Goal: Transaction & Acquisition: Subscribe to service/newsletter

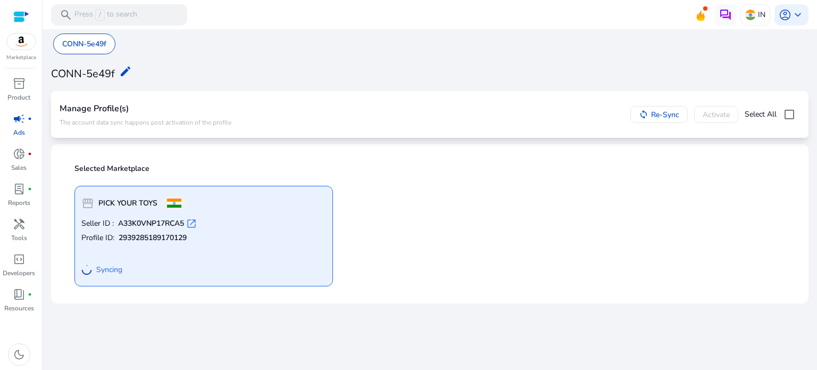
click at [430, 206] on div "storefront PICK YOUR TOYS Seller ID : A33K0VNP17RCA5 open_in_new Profile ID: 29…" at bounding box center [429, 231] width 723 height 109
click at [25, 39] on img at bounding box center [21, 42] width 29 height 16
click at [90, 44] on p "CONN-5e49f" at bounding box center [84, 43] width 44 height 11
drag, startPoint x: 62, startPoint y: 112, endPoint x: 278, endPoint y: 124, distance: 216.3
click at [278, 124] on div "Manage Profile(s) The account data sync happens post activation of the profile …" at bounding box center [429, 114] width 757 height 47
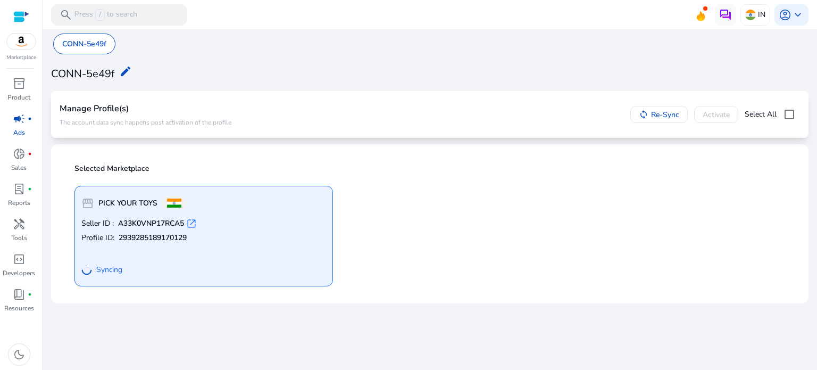
click at [305, 125] on div "Manage Profile(s) The account data sync happens post activation of the profile …" at bounding box center [430, 114] width 740 height 30
click at [382, 222] on div "storefront PICK YOUR TOYS Seller ID : A33K0VNP17RCA5 open_in_new Profile ID: 29…" at bounding box center [429, 231] width 723 height 109
click at [191, 222] on span "open_in_new" at bounding box center [191, 223] width 11 height 11
click at [16, 38] on img at bounding box center [21, 42] width 29 height 16
click at [13, 42] on img at bounding box center [21, 42] width 29 height 16
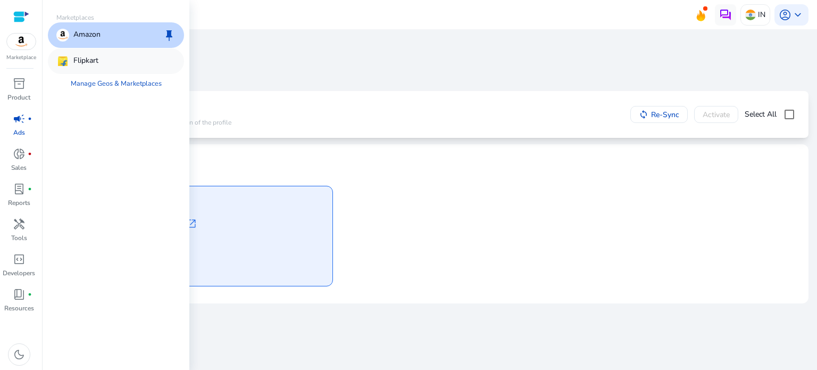
click at [87, 59] on p "Flipkart" at bounding box center [85, 61] width 25 height 13
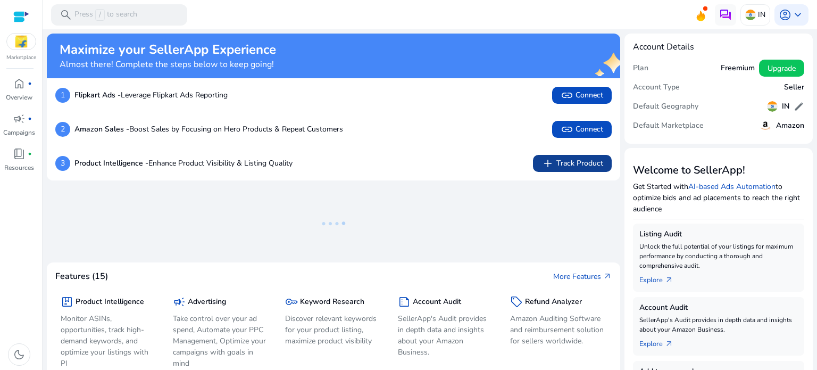
click at [566, 163] on span "add Track Product" at bounding box center [572, 163] width 62 height 13
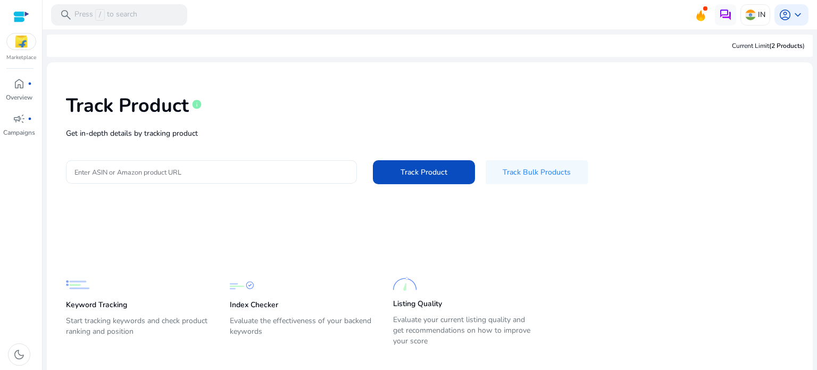
click at [171, 174] on input "Enter ASIN or Amazon product URL" at bounding box center [211, 172] width 274 height 12
click at [546, 180] on span at bounding box center [537, 172] width 102 height 26
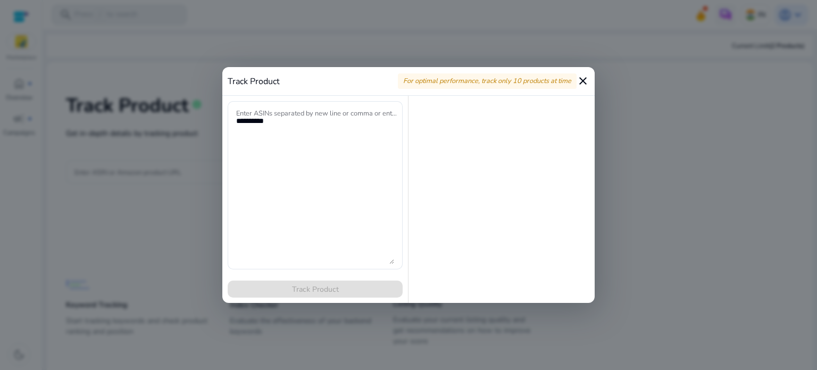
click at [579, 82] on mat-icon "close" at bounding box center [583, 80] width 13 height 13
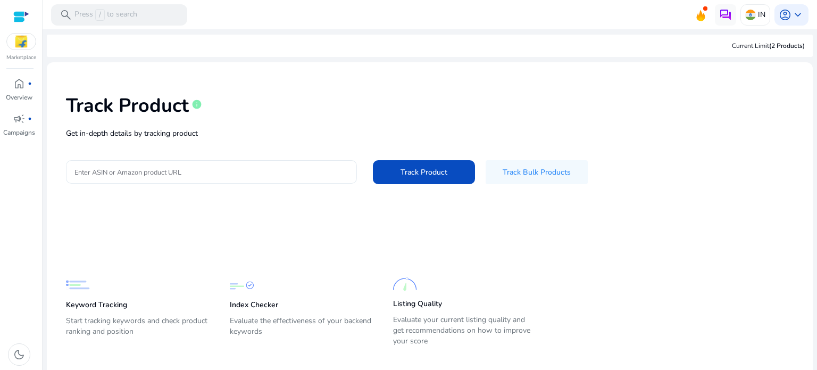
click at [233, 170] on input "Enter ASIN or Amazon product URL" at bounding box center [211, 172] width 274 height 12
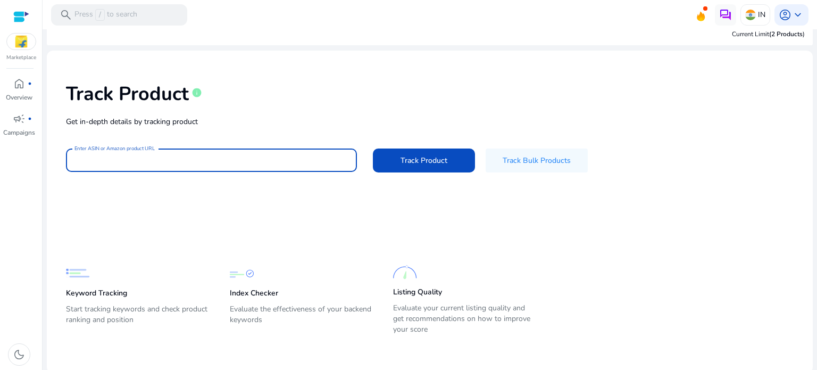
scroll to position [15, 0]
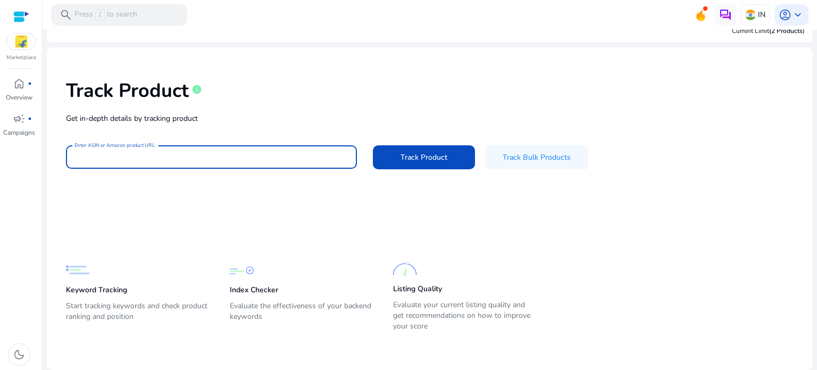
click at [215, 161] on input "Enter ASIN or Amazon product URL" at bounding box center [211, 157] width 274 height 12
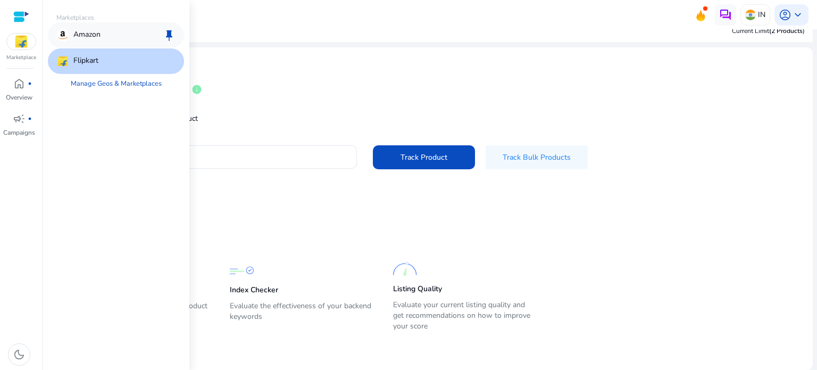
click at [103, 38] on div "Amazon keep" at bounding box center [116, 35] width 136 height 26
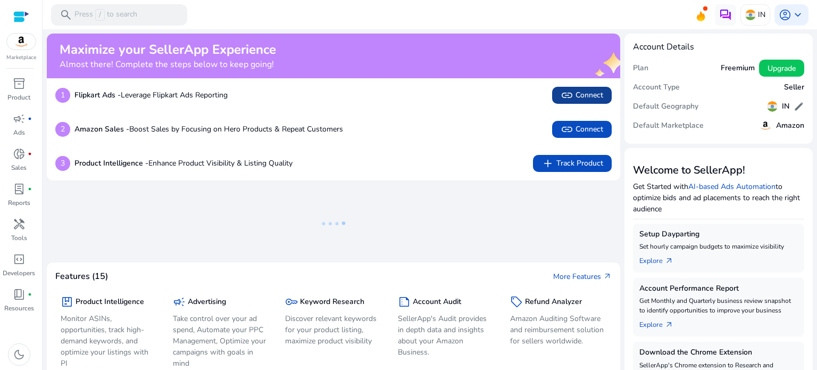
click at [585, 93] on span "link Connect" at bounding box center [582, 95] width 43 height 13
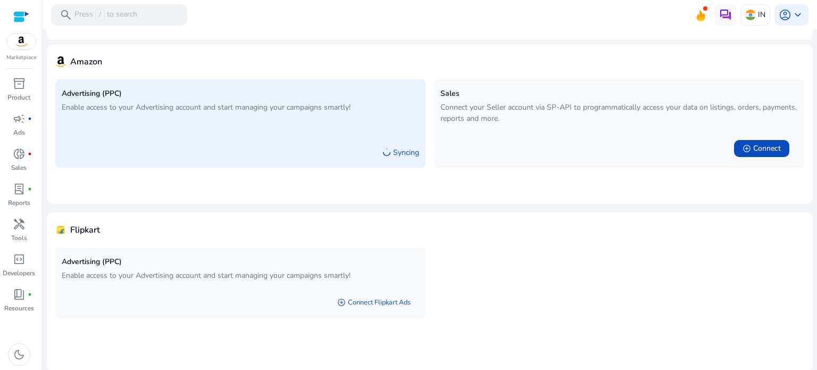
scroll to position [60, 0]
click at [366, 299] on link "add_circle Connect Flipkart Ads" at bounding box center [374, 300] width 90 height 19
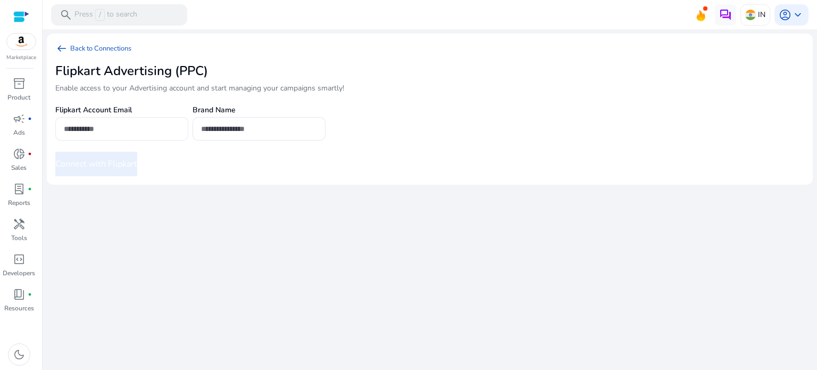
click at [93, 127] on input "email" at bounding box center [122, 129] width 116 height 12
click at [82, 46] on link "arrow_left_alt Back to Connections" at bounding box center [97, 48] width 85 height 13
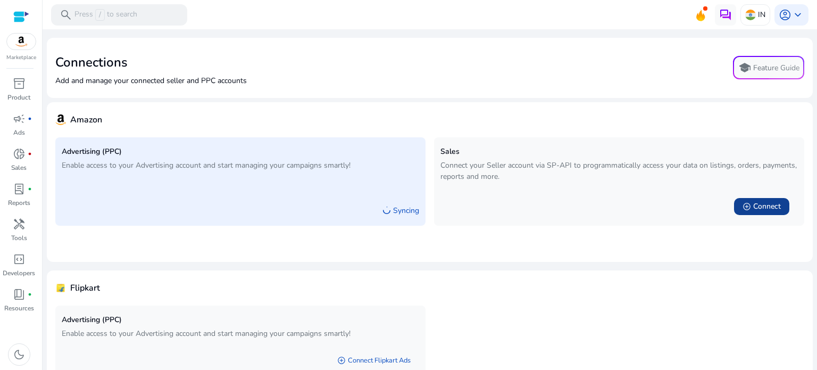
click at [768, 208] on span "Connect" at bounding box center [767, 206] width 28 height 11
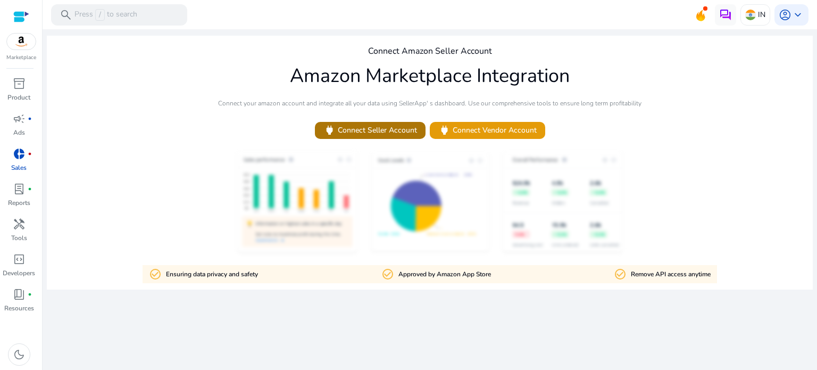
click at [358, 133] on span "power Connect Seller Account" at bounding box center [370, 130] width 94 height 12
